Goal: Transaction & Acquisition: Purchase product/service

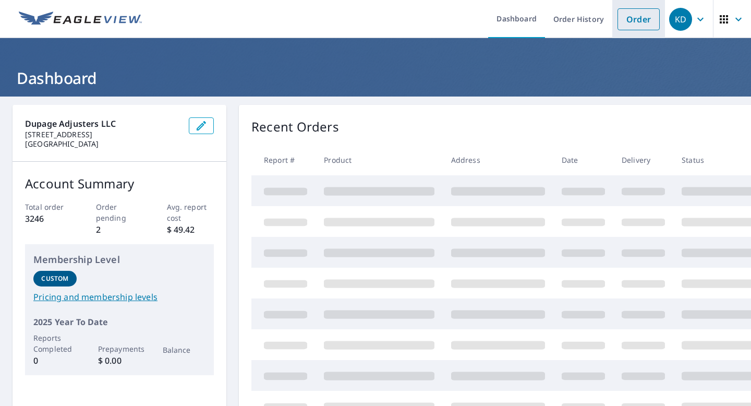
click at [637, 23] on link "Order" at bounding box center [639, 19] width 42 height 22
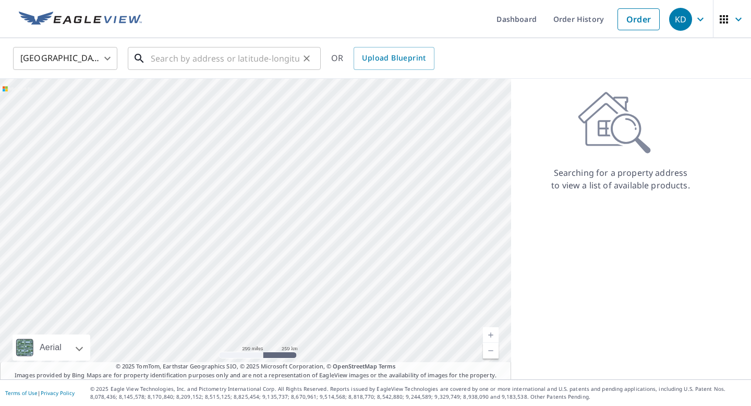
click at [184, 65] on input "text" at bounding box center [225, 58] width 149 height 29
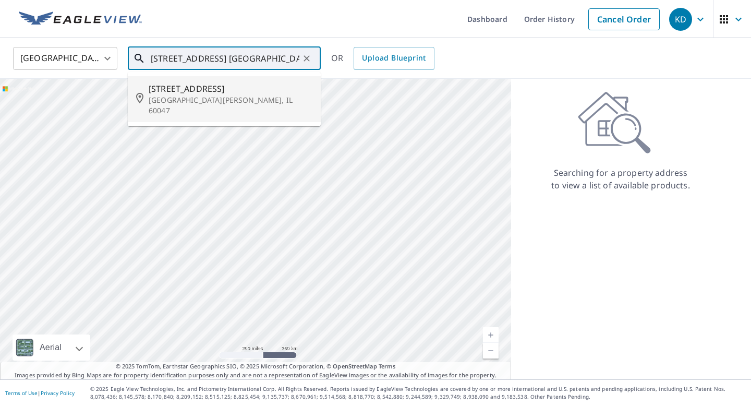
click at [180, 93] on span "[STREET_ADDRESS]" at bounding box center [231, 88] width 164 height 13
type input "[STREET_ADDRESS][PERSON_NAME][PERSON_NAME]"
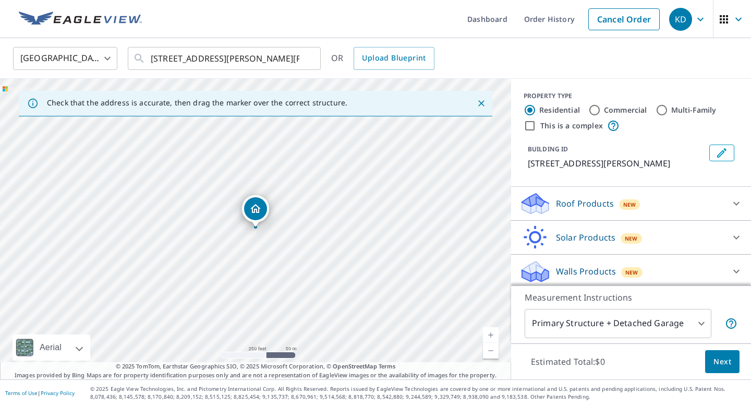
click at [252, 233] on div "[STREET_ADDRESS][PERSON_NAME][PERSON_NAME]" at bounding box center [255, 229] width 511 height 301
click at [488, 333] on link "Current Level 17, Zoom In" at bounding box center [491, 335] width 16 height 16
click at [488, 333] on link "Current Level 18, Zoom In" at bounding box center [491, 335] width 16 height 16
click at [488, 333] on link "Current Level 19, Zoom In" at bounding box center [491, 335] width 16 height 16
drag, startPoint x: 290, startPoint y: 139, endPoint x: 312, endPoint y: 93, distance: 50.6
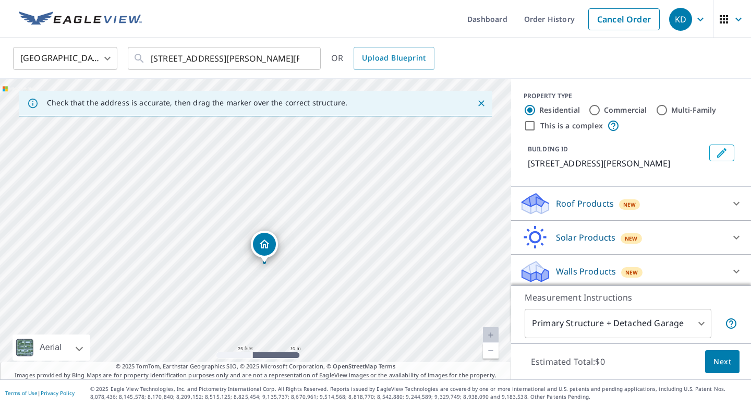
click at [312, 98] on div "Check that the address is accurate, then drag the marker over the correct struc…" at bounding box center [255, 229] width 511 height 301
click at [302, 56] on icon "Clear" at bounding box center [307, 58] width 10 height 10
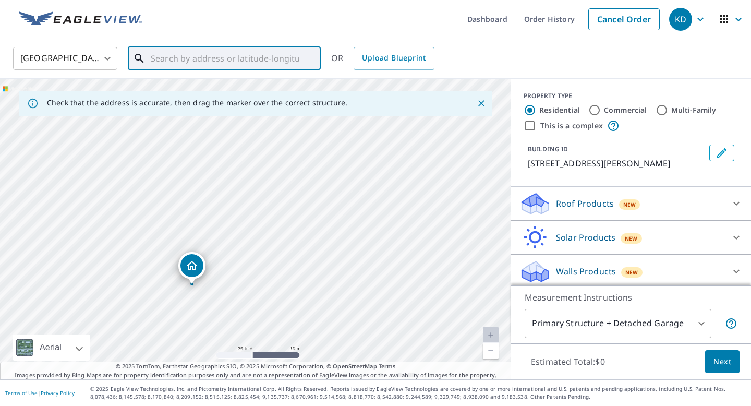
click at [315, 143] on div "[STREET_ADDRESS][PERSON_NAME][PERSON_NAME]" at bounding box center [255, 229] width 511 height 301
click at [256, 223] on div "Dropped pin, building 1, Residential property, 182 Elderberry Dr Hawthorn Woods…" at bounding box center [256, 222] width 14 height 10
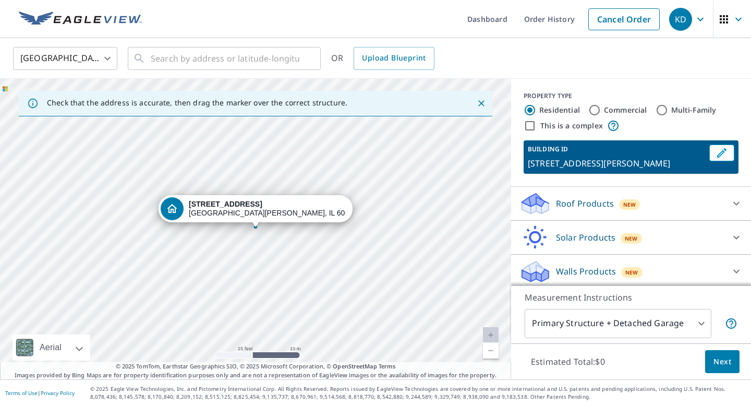
click at [256, 205] on strong "[STREET_ADDRESS]" at bounding box center [226, 204] width 74 height 8
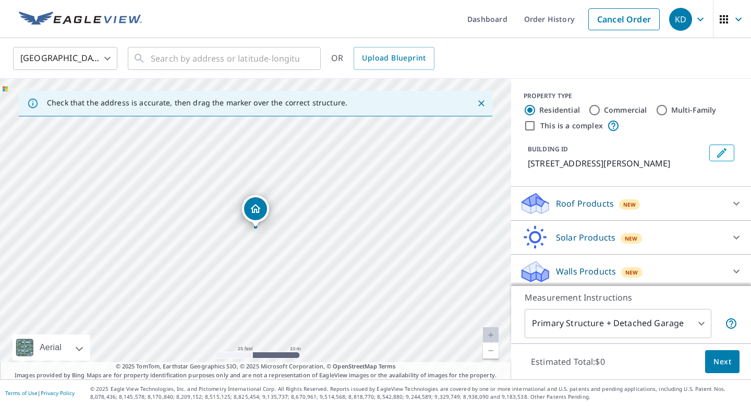
click at [632, 209] on span "New" at bounding box center [630, 204] width 13 height 8
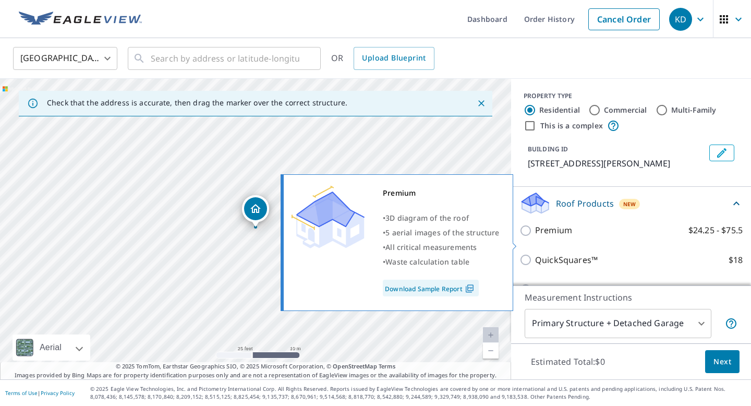
click at [542, 237] on p "Premium" at bounding box center [553, 230] width 37 height 13
click at [535, 237] on input "Premium $24.25 - $75.5" at bounding box center [528, 230] width 16 height 13
checkbox input "true"
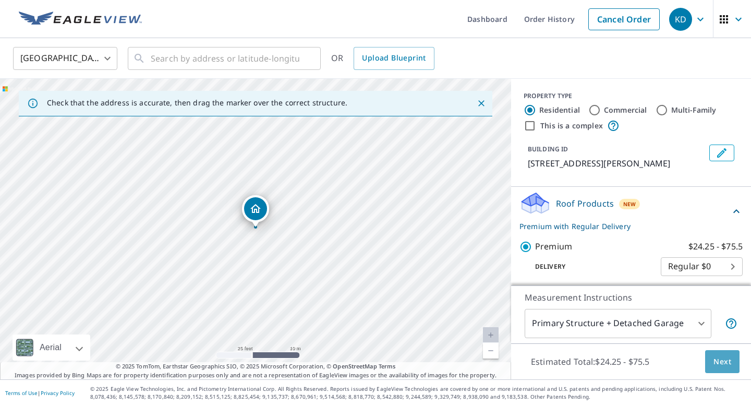
click at [732, 356] on button "Next" at bounding box center [722, 361] width 34 height 23
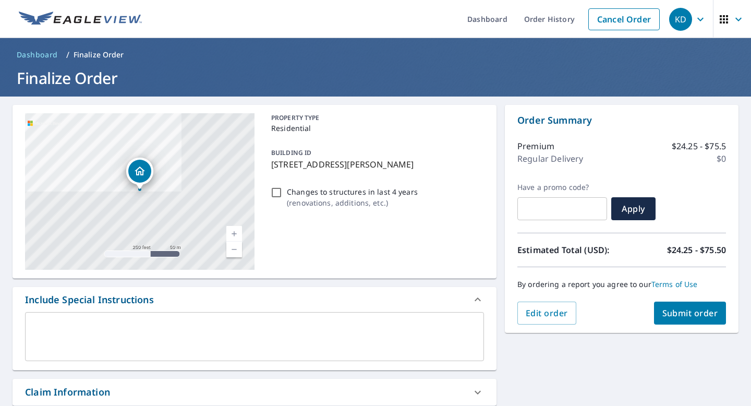
click at [694, 315] on span "Submit order" at bounding box center [691, 312] width 56 height 11
checkbox input "true"
